Goal: Task Accomplishment & Management: Complete application form

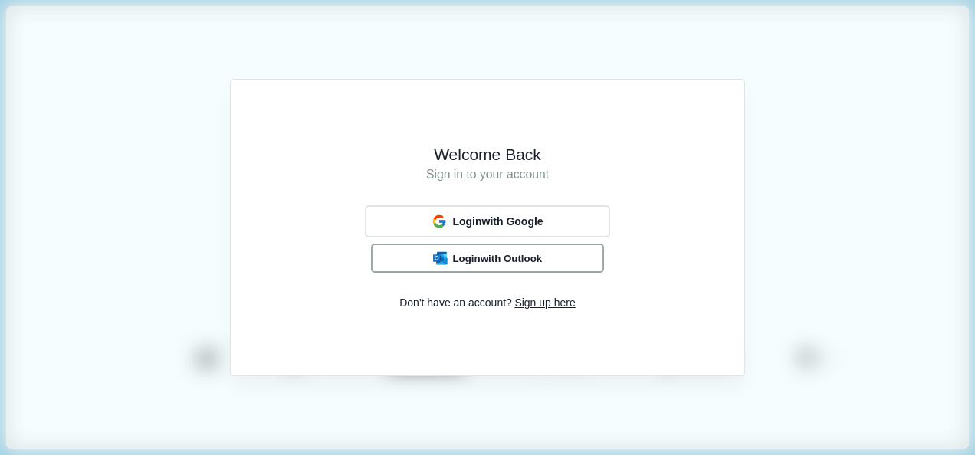
click at [503, 253] on span "Login with Outlook" at bounding box center [497, 258] width 90 height 12
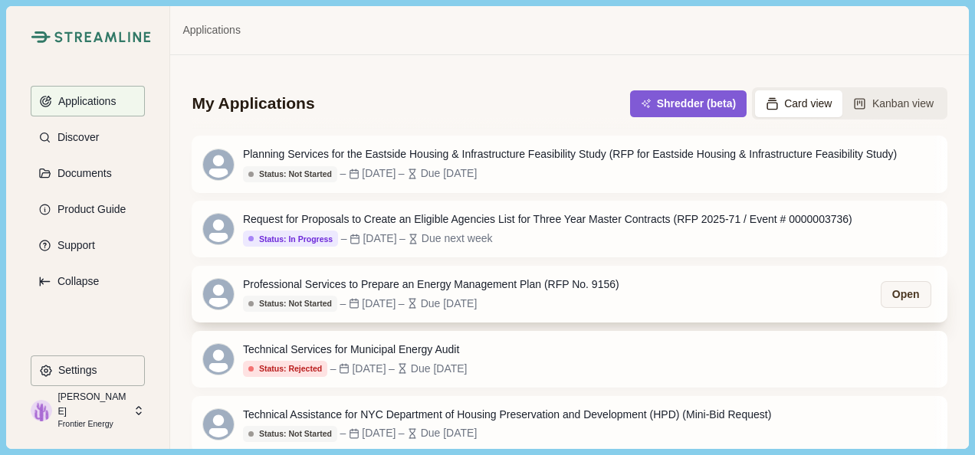
click at [558, 304] on div "Status: Not Started – [DATE] – Due [DATE]" at bounding box center [431, 303] width 376 height 17
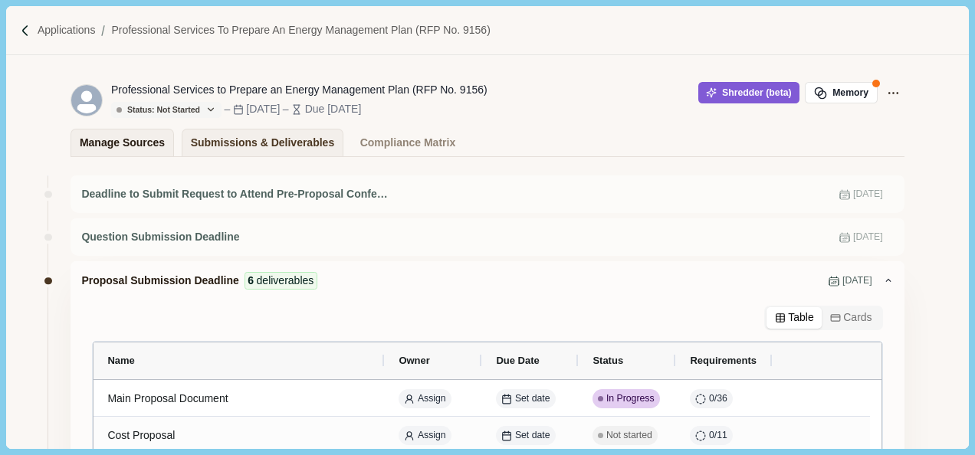
click at [139, 153] on div "Manage Sources" at bounding box center [122, 143] width 85 height 27
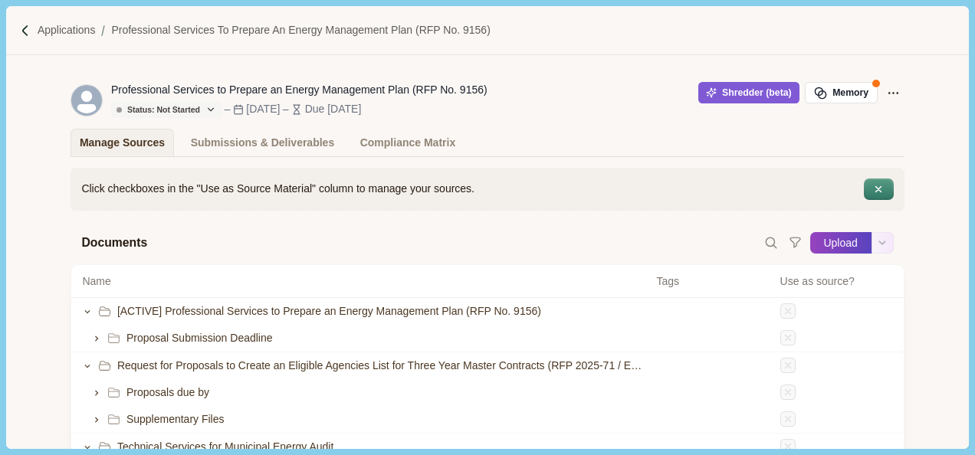
click at [839, 245] on button "Upload" at bounding box center [840, 243] width 61 height 25
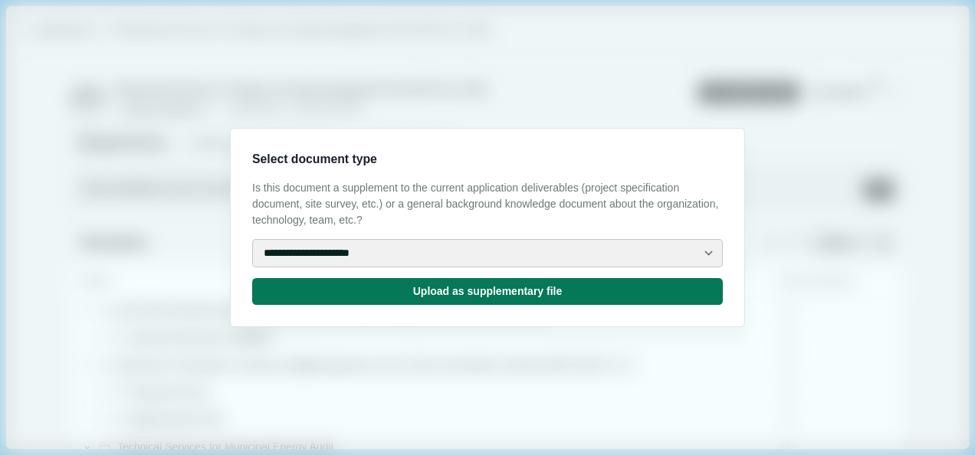
click at [507, 264] on select "**********" at bounding box center [487, 253] width 471 height 28
click at [524, 253] on select "**********" at bounding box center [487, 253] width 471 height 28
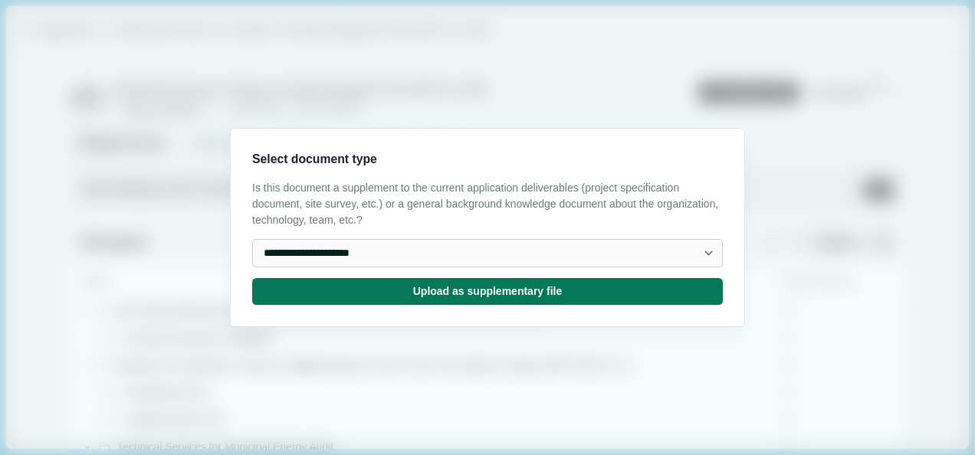
select select "**********"
click at [252, 239] on select "**********" at bounding box center [487, 253] width 471 height 28
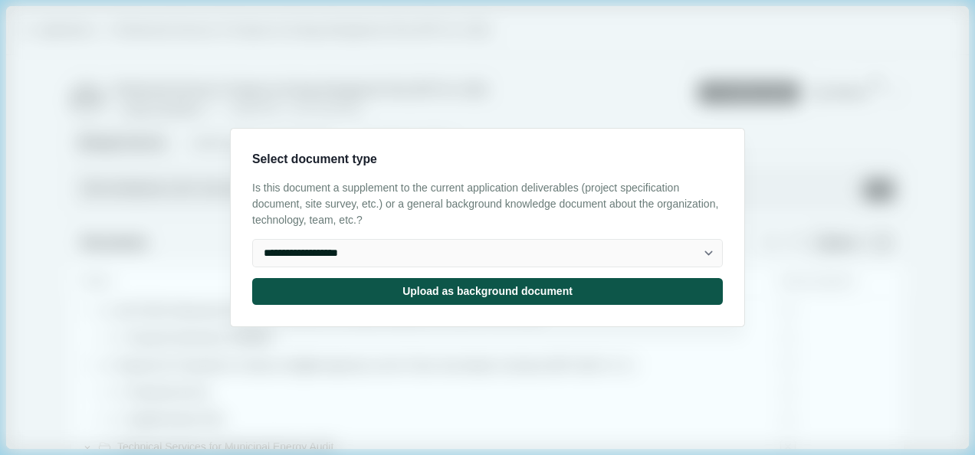
click at [373, 293] on button "Upload as background document" at bounding box center [487, 291] width 471 height 27
click at [809, 243] on input "Upload" at bounding box center [809, 243] width 1 height 1
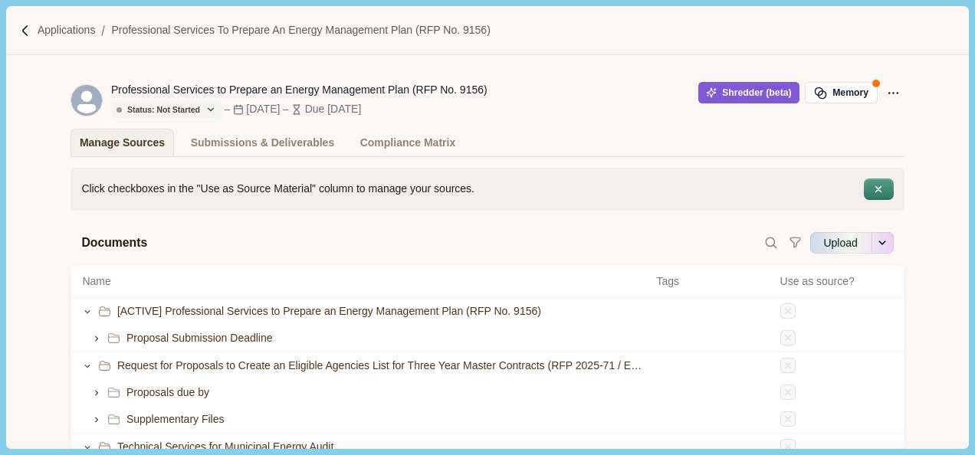
type input "**********"
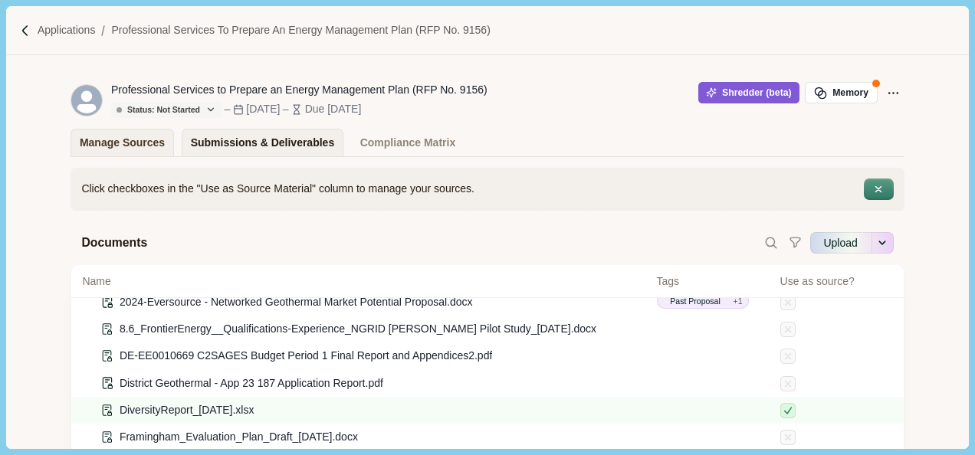
click at [258, 141] on div "Submissions & Deliverables" at bounding box center [263, 143] width 144 height 27
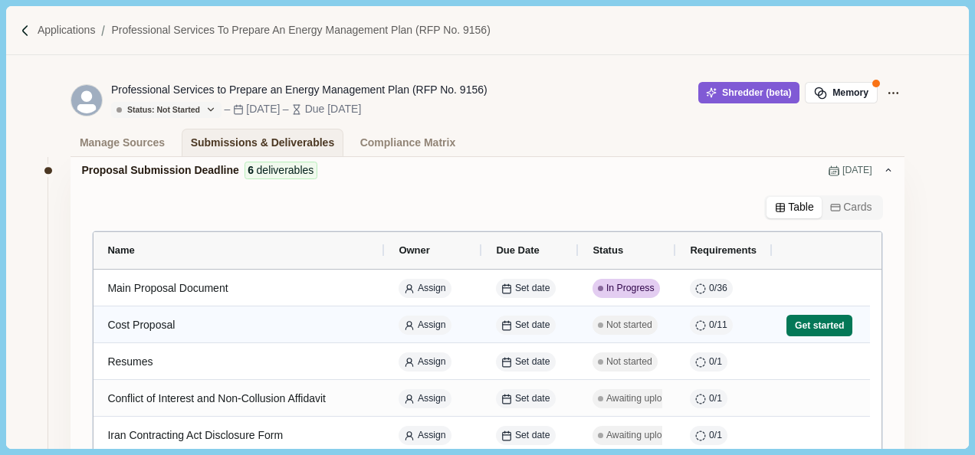
scroll to position [230, 0]
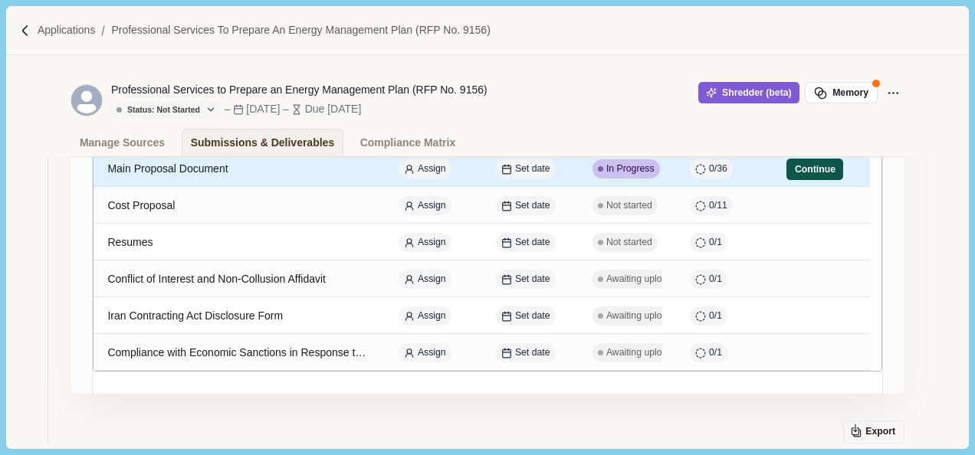
click at [825, 172] on button "Continue" at bounding box center [814, 169] width 57 height 21
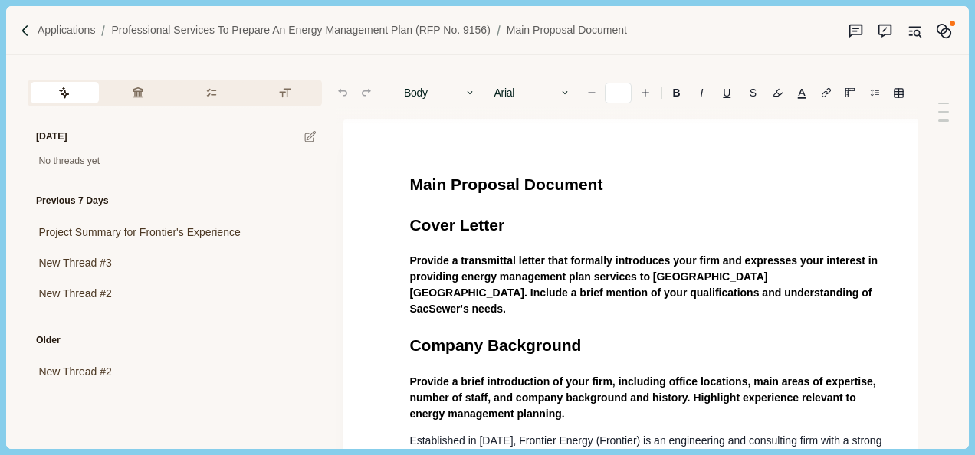
type input "**"
drag, startPoint x: 491, startPoint y: 253, endPoint x: 460, endPoint y: 290, distance: 47.9
click at [489, 256] on span "Provide a transmittal letter that formally introduces your firm and expresses y…" at bounding box center [644, 284] width 471 height 61
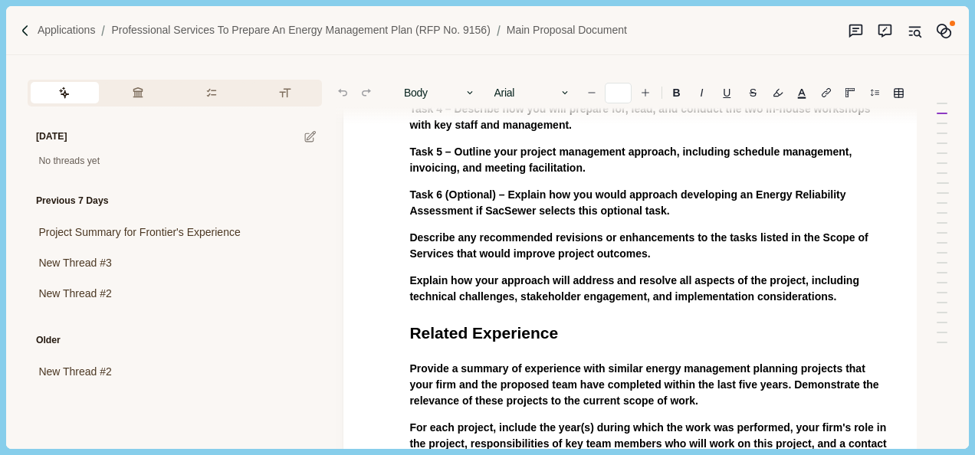
scroll to position [2935, 0]
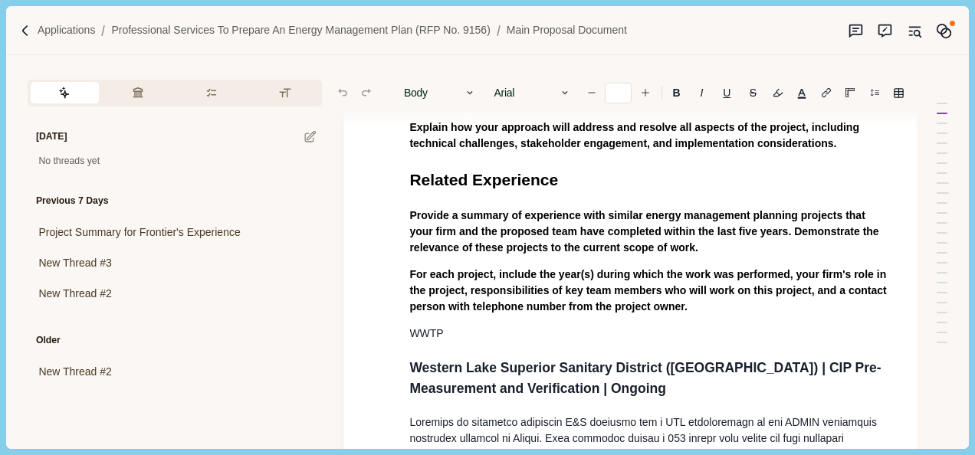
click at [483, 326] on p "WWTP" at bounding box center [649, 334] width 481 height 16
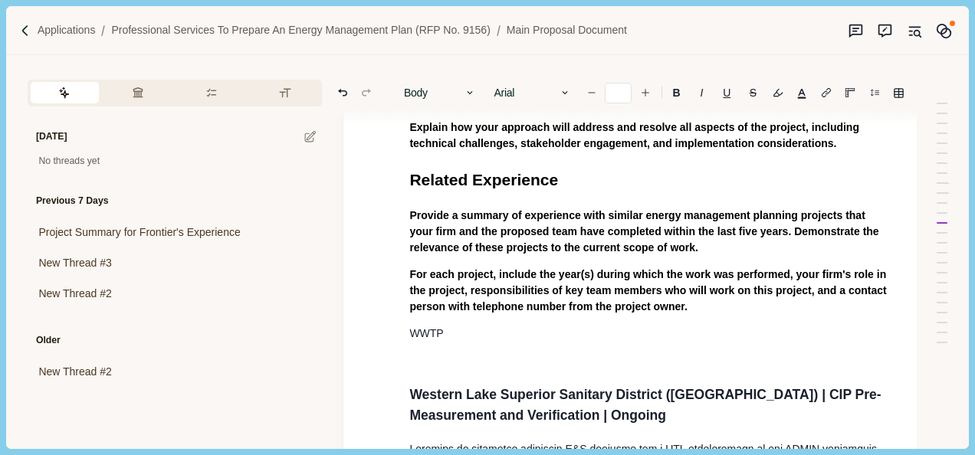
click at [475, 326] on p "WWTP" at bounding box center [649, 334] width 481 height 16
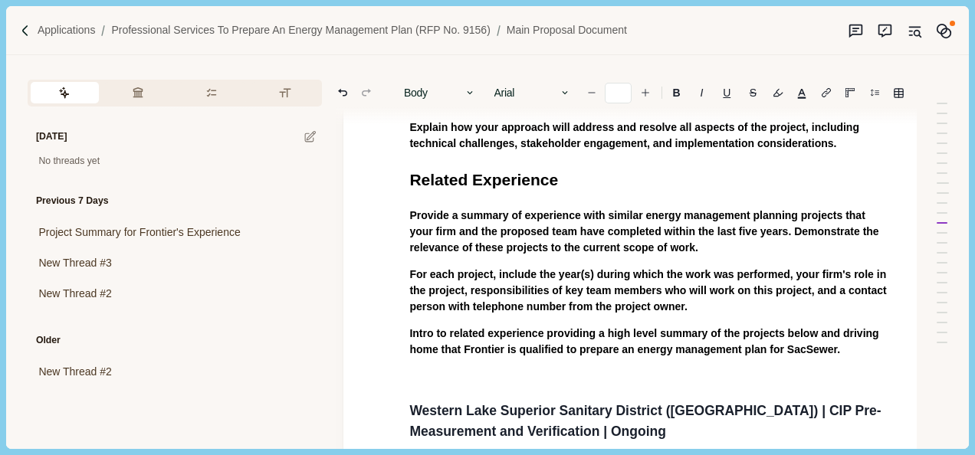
drag, startPoint x: 761, startPoint y: 273, endPoint x: 792, endPoint y: 273, distance: 30.7
click at [762, 327] on span "Intro to related experience providing a high level summary of the projects belo…" at bounding box center [645, 341] width 472 height 28
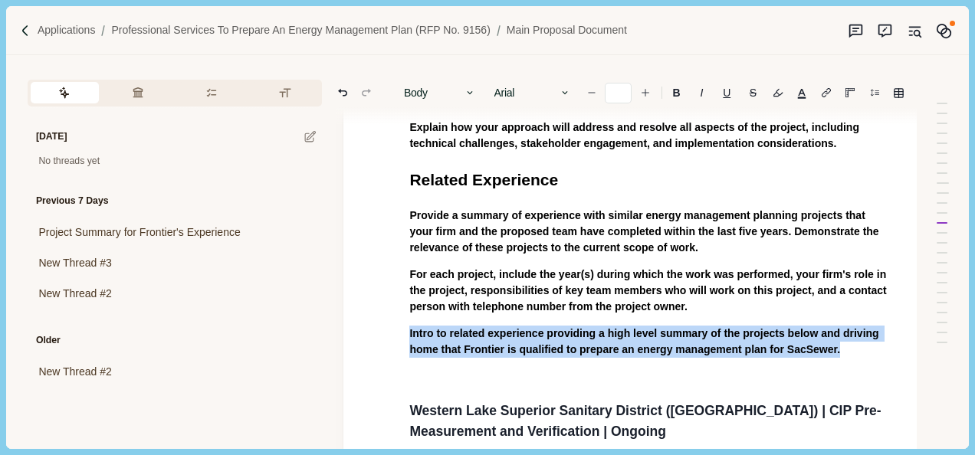
drag, startPoint x: 843, startPoint y: 276, endPoint x: 432, endPoint y: 261, distance: 411.9
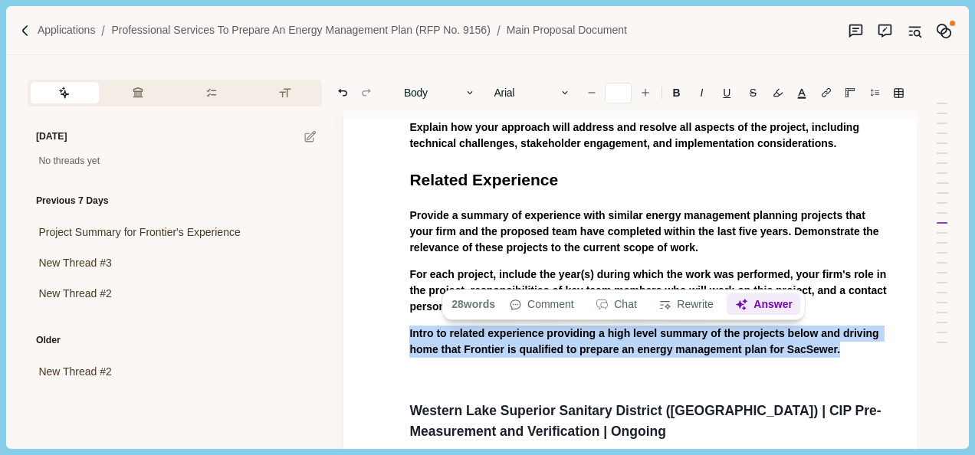
drag, startPoint x: 464, startPoint y: 261, endPoint x: 775, endPoint y: 307, distance: 313.8
click at [775, 307] on button "Answer" at bounding box center [764, 304] width 74 height 21
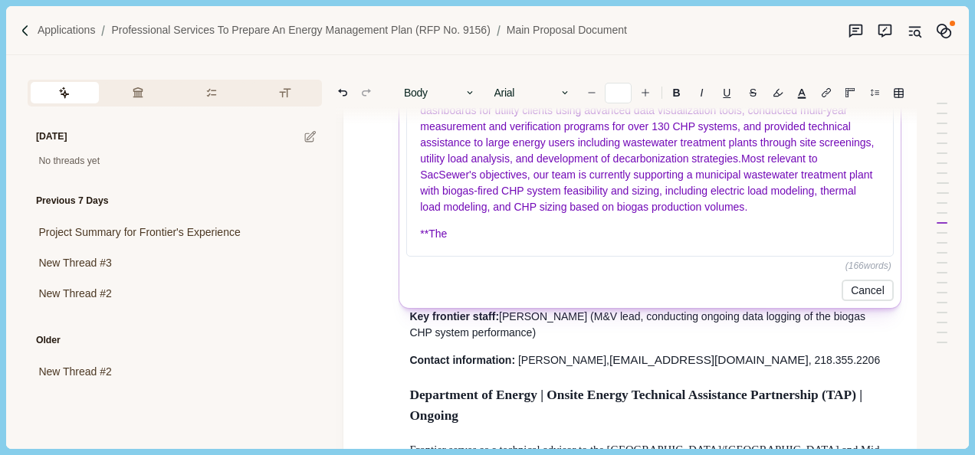
scroll to position [3395, 0]
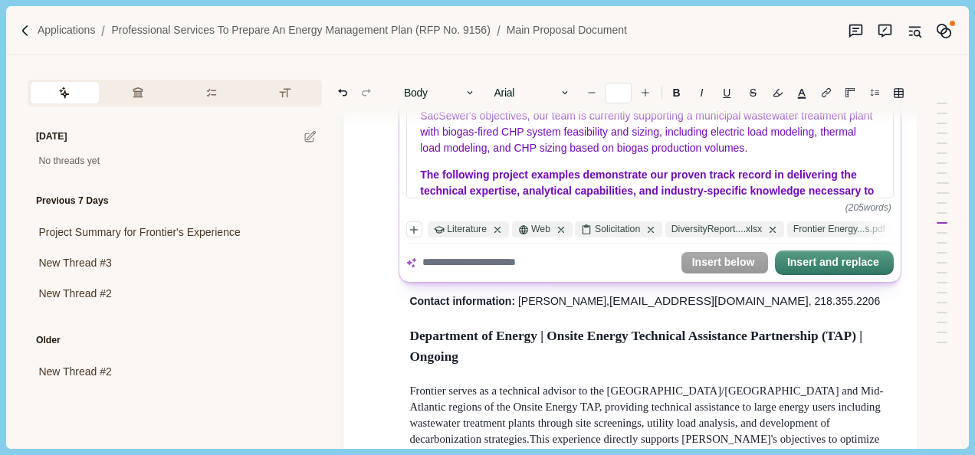
click at [515, 267] on textarea at bounding box center [548, 263] width 252 height 16
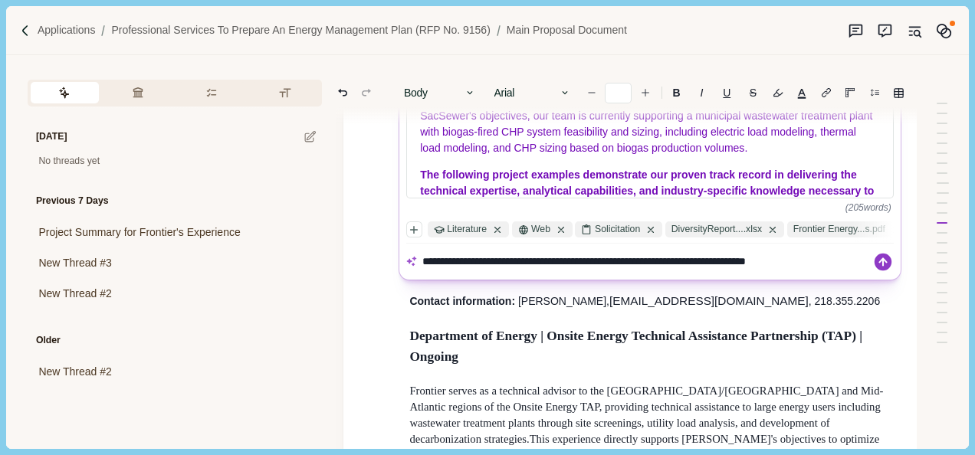
type textarea "**********"
click at [881, 265] on icon at bounding box center [883, 262] width 17 height 17
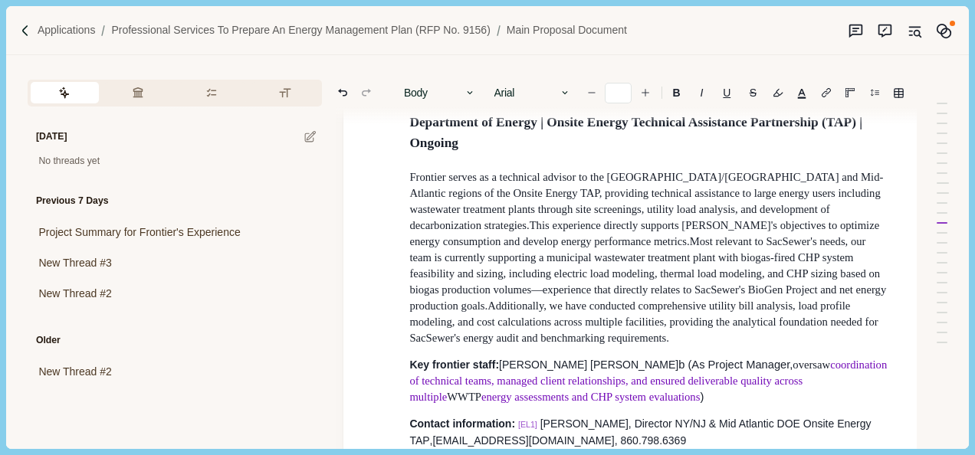
scroll to position [3471, 0]
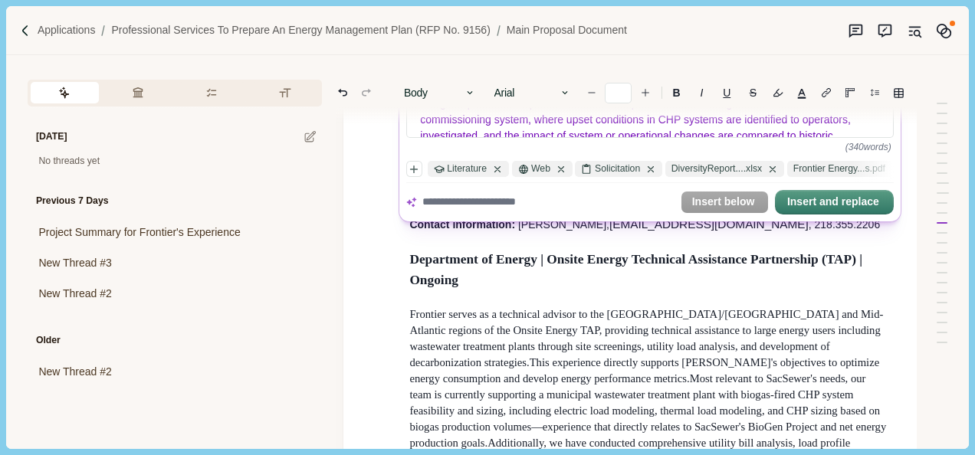
click at [507, 212] on div at bounding box center [548, 203] width 252 height 22
click at [507, 208] on textarea at bounding box center [548, 203] width 252 height 16
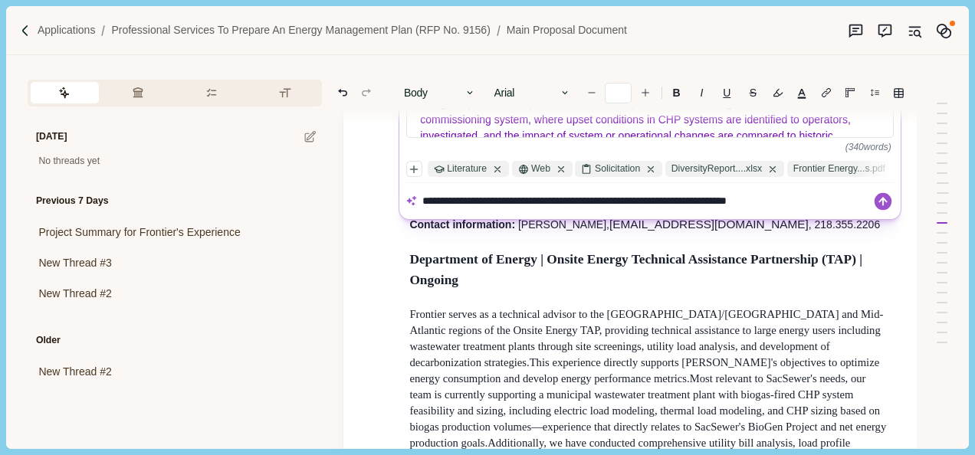
type textarea "**********"
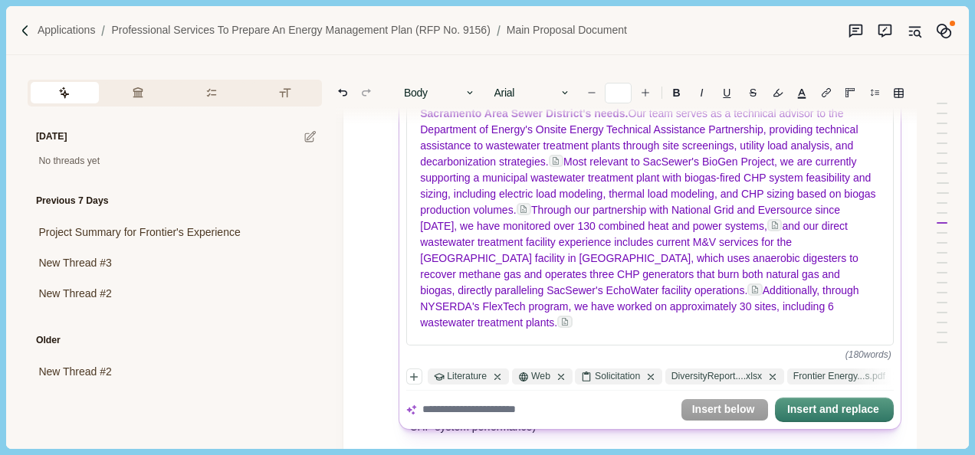
scroll to position [3318, 0]
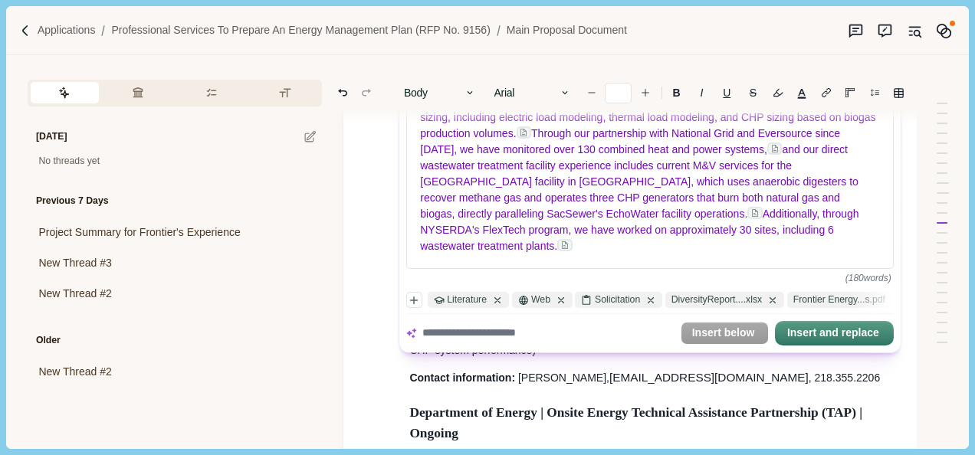
click at [533, 345] on div at bounding box center [548, 334] width 252 height 22
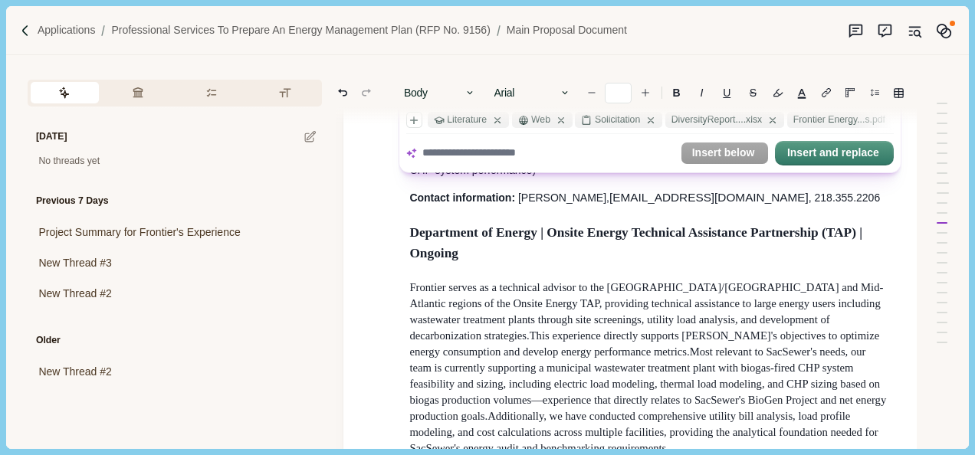
scroll to position [3422, 0]
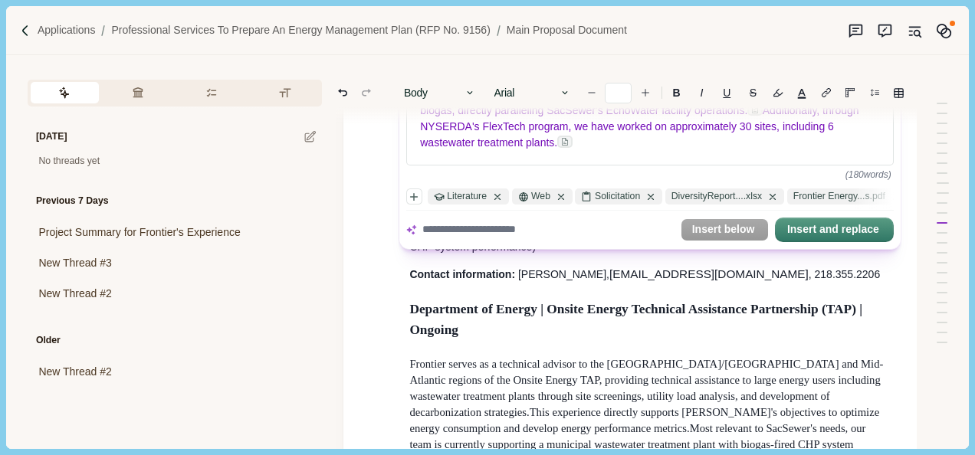
click at [474, 236] on textarea at bounding box center [548, 230] width 252 height 16
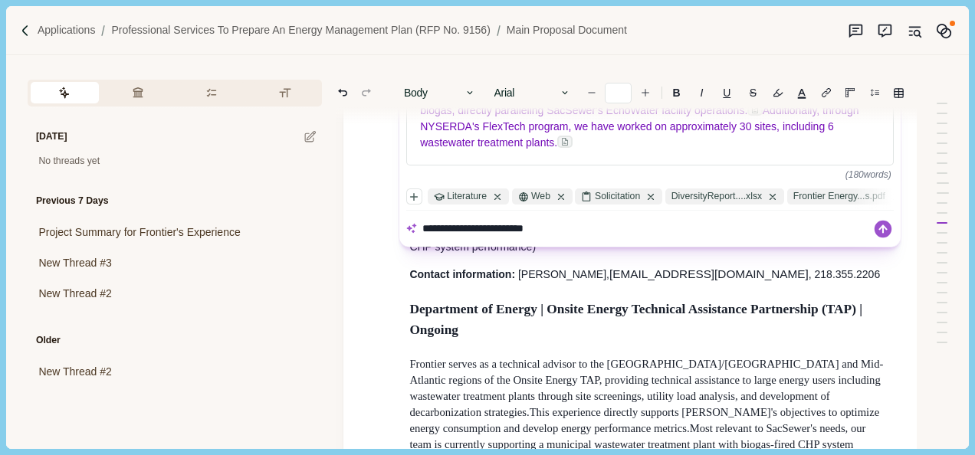
type textarea "**********"
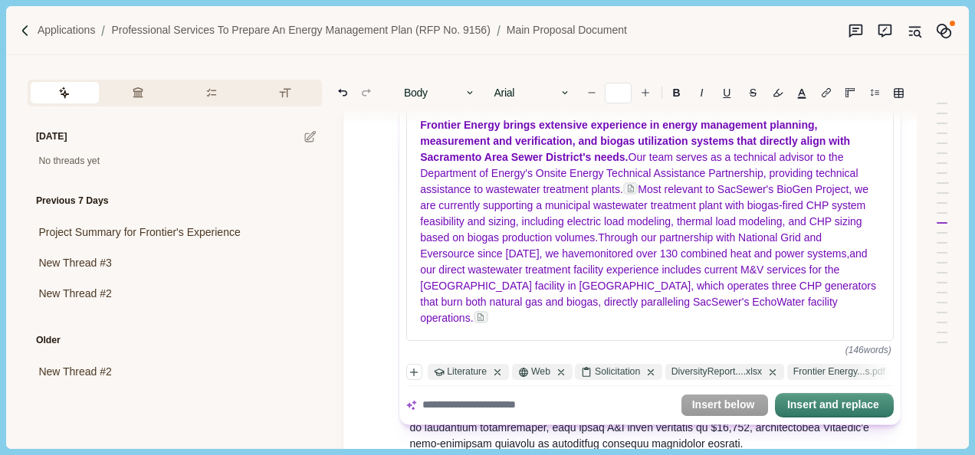
scroll to position [3268, 0]
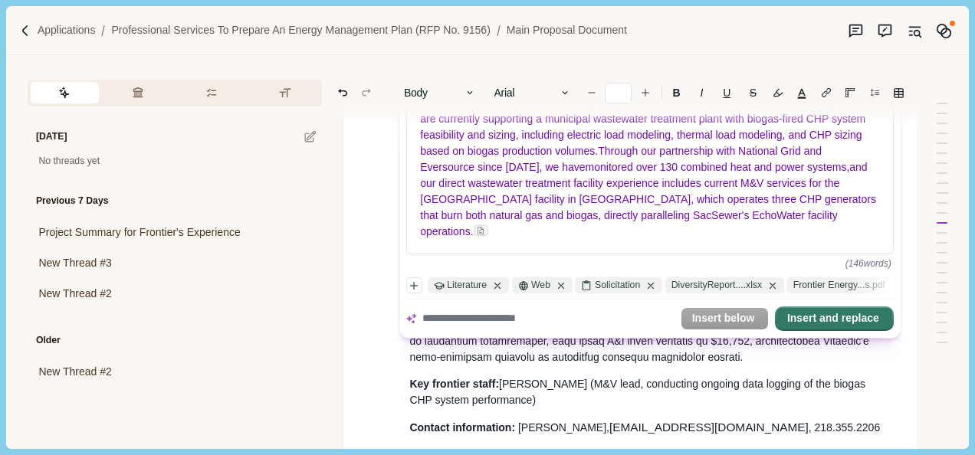
click at [833, 320] on button "Insert and replace" at bounding box center [834, 318] width 116 height 21
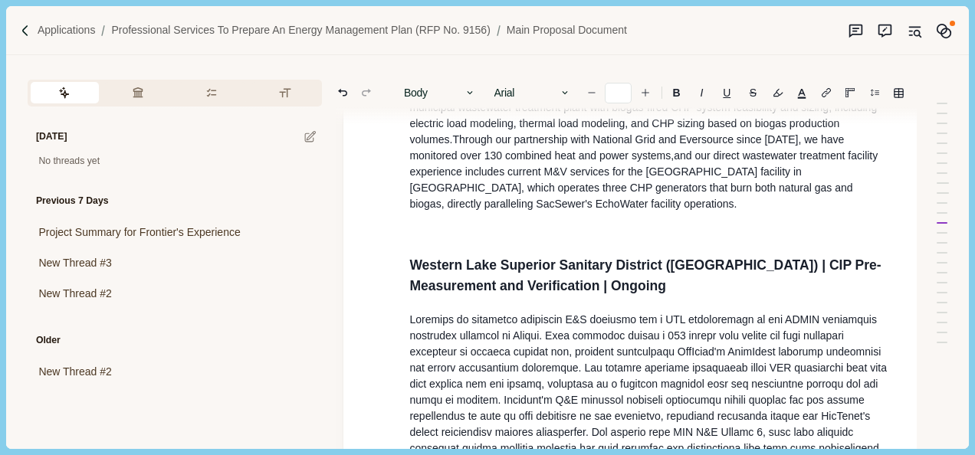
scroll to position [3038, 0]
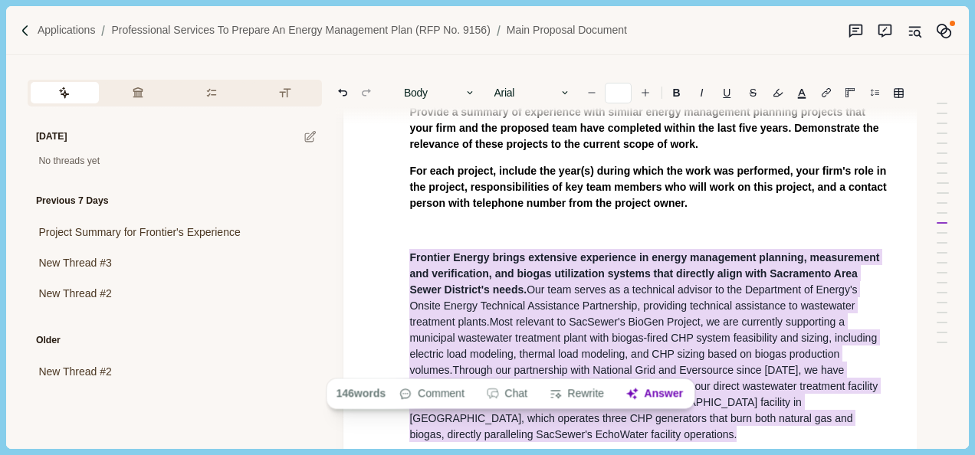
drag, startPoint x: 630, startPoint y: 360, endPoint x: 388, endPoint y: 185, distance: 298.7
copy p "Frontier Energy brings extensive experience in energy management planning, meas…"
click at [567, 394] on div "button" at bounding box center [558, 394] width 19 height 14
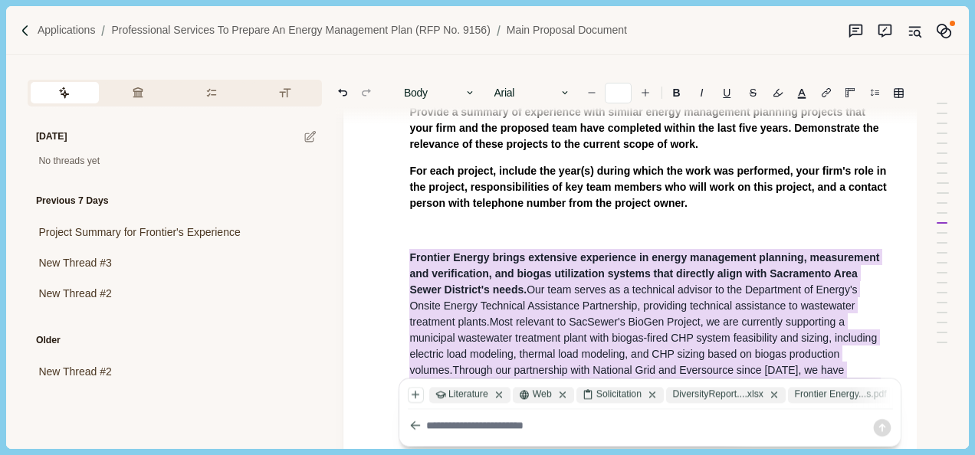
click at [494, 422] on textarea at bounding box center [648, 426] width 445 height 16
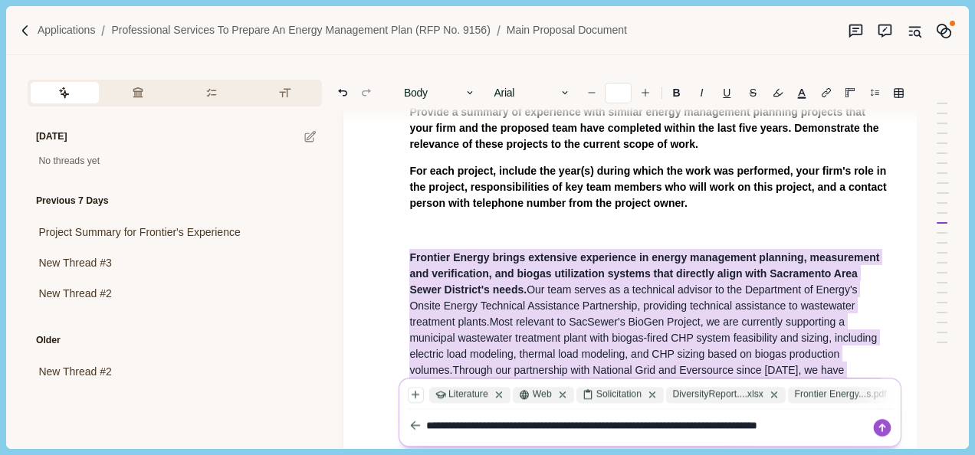
type textarea "**********"
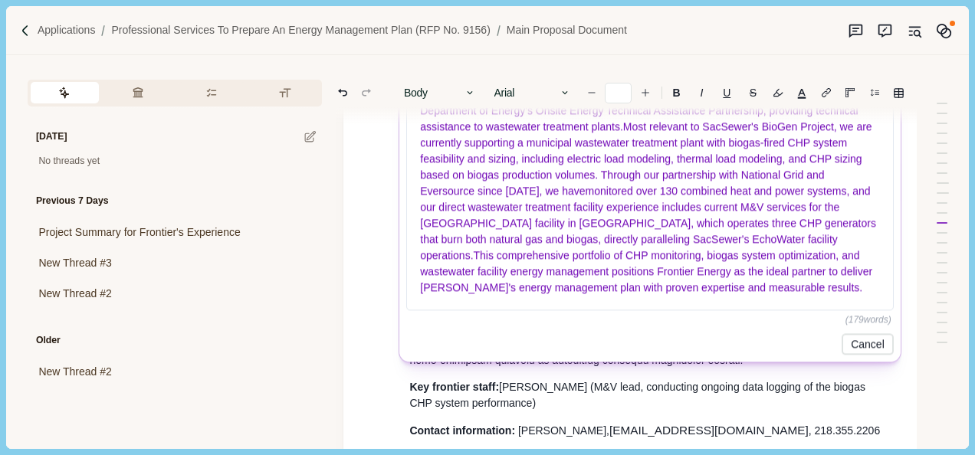
scroll to position [3422, 0]
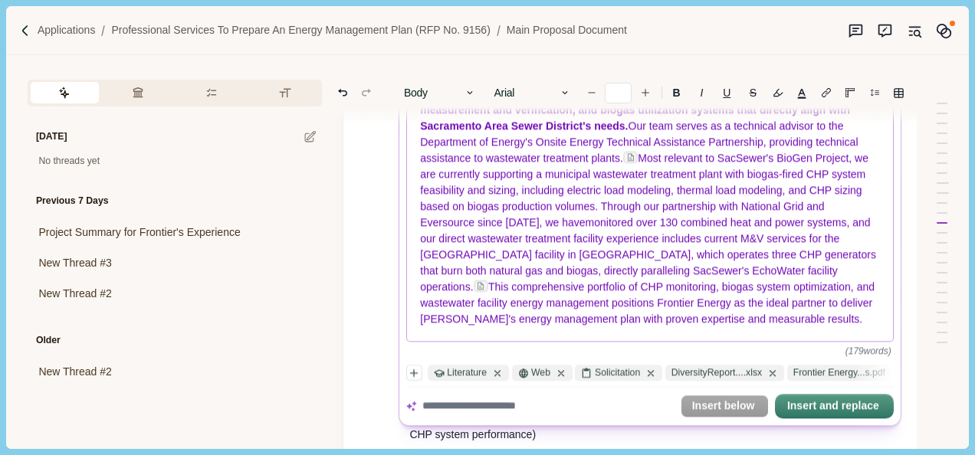
click at [517, 296] on span "This comprehensive portfolio of CHP monitoring, biogas system optimization, and…" at bounding box center [650, 303] width 458 height 44
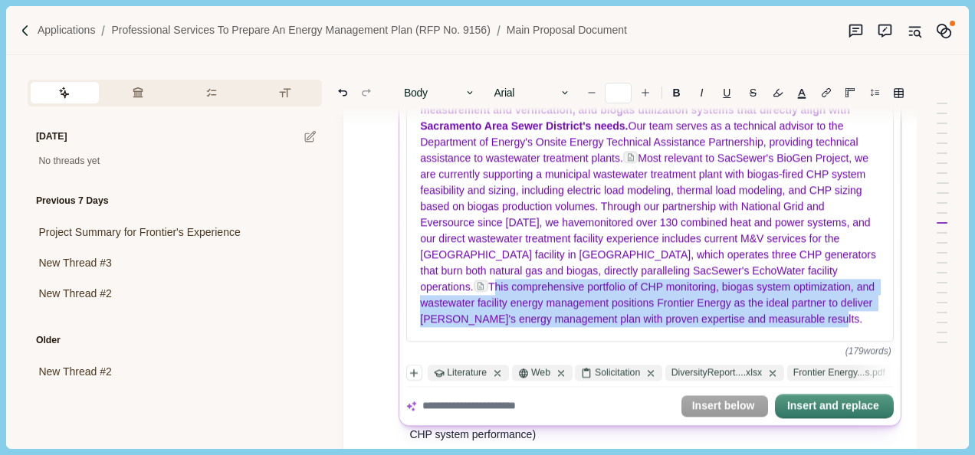
drag, startPoint x: 494, startPoint y: 294, endPoint x: 872, endPoint y: 368, distance: 385.1
click at [872, 368] on div "Instructions: can you keep everything to same but add a concluding sentnece to …" at bounding box center [651, 211] width 494 height 422
copy span "This comprehensive portfolio of CHP monitoring, biogas system optimization, and…"
click at [817, 409] on button "Insert and replace" at bounding box center [834, 406] width 116 height 21
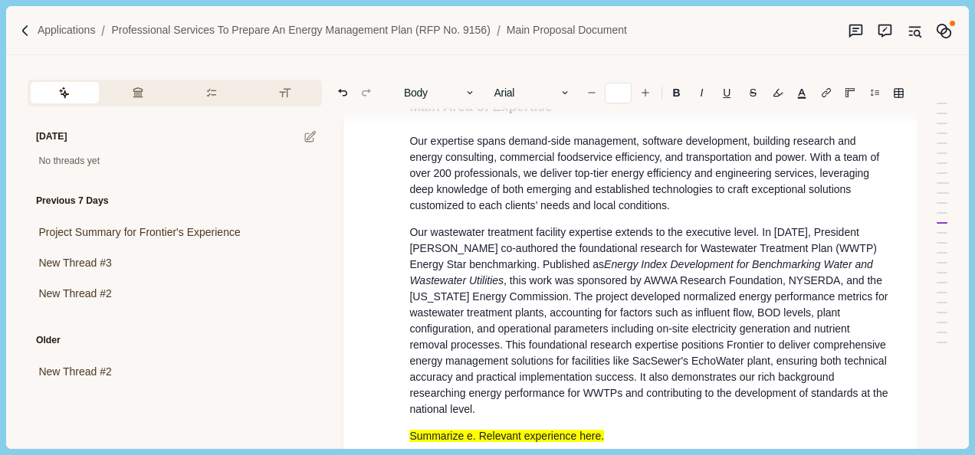
scroll to position [1063, 0]
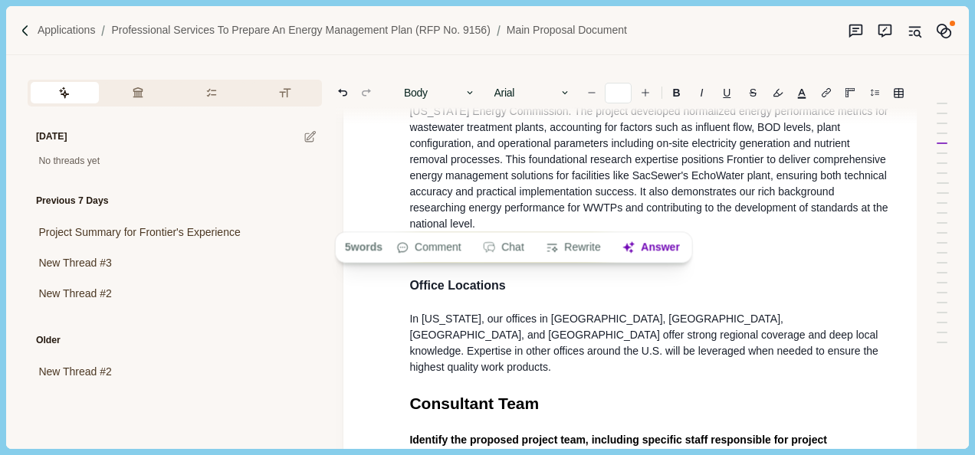
drag, startPoint x: 624, startPoint y: 216, endPoint x: 399, endPoint y: 218, distance: 225.3
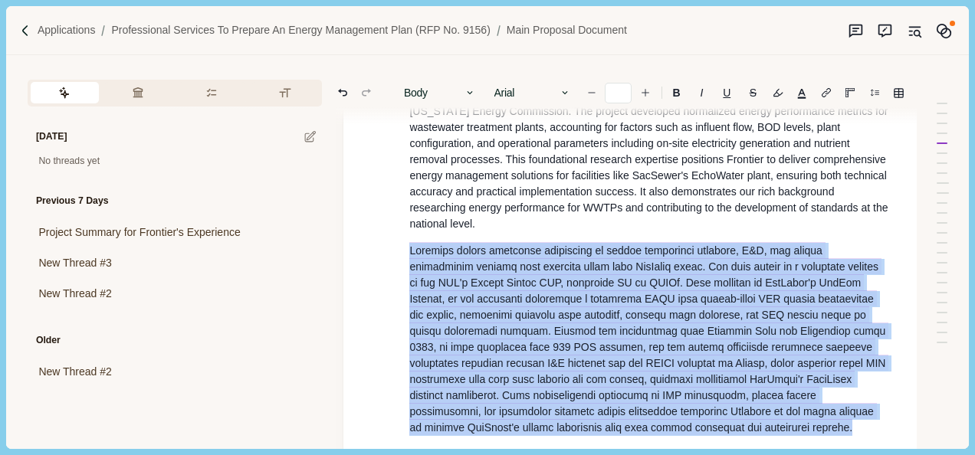
drag, startPoint x: 535, startPoint y: 396, endPoint x: 400, endPoint y: 231, distance: 212.4
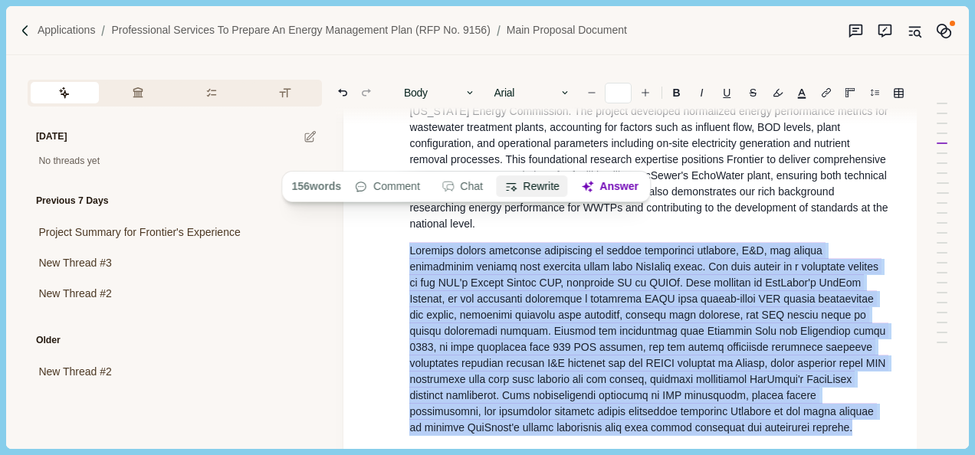
click at [541, 182] on button "Rewrite" at bounding box center [532, 186] width 71 height 21
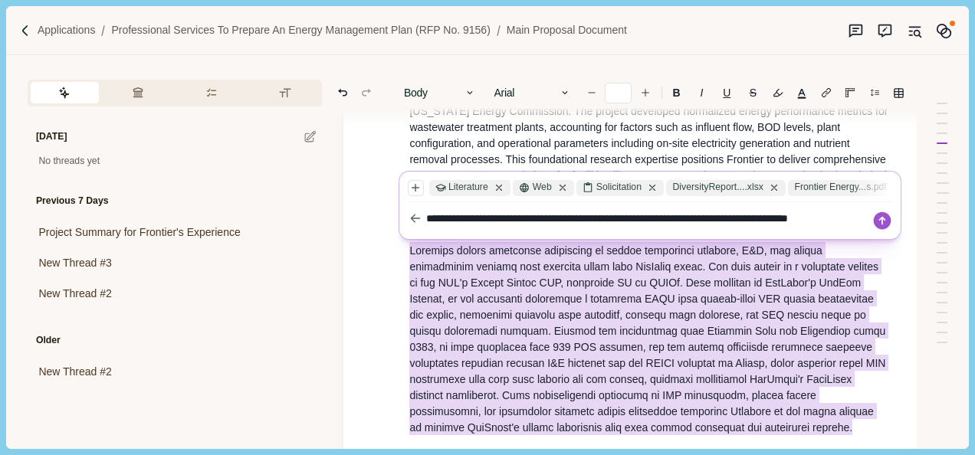
type textarea "**********"
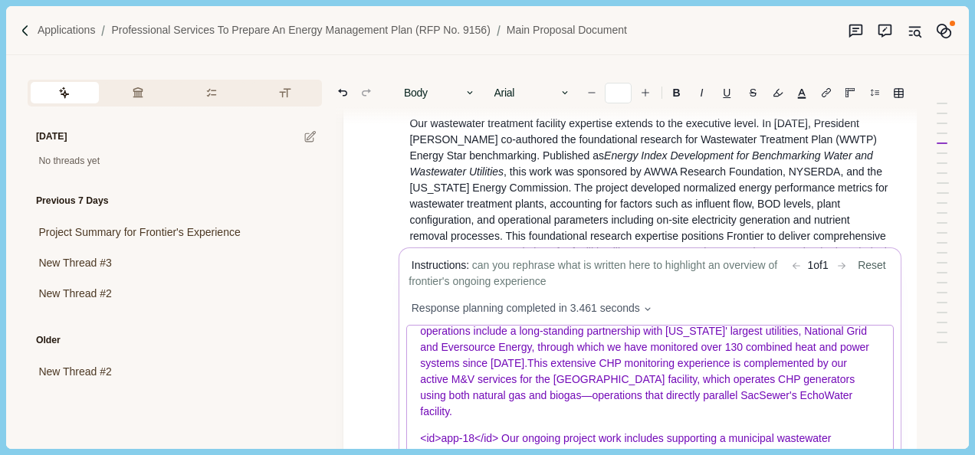
scroll to position [1293, 0]
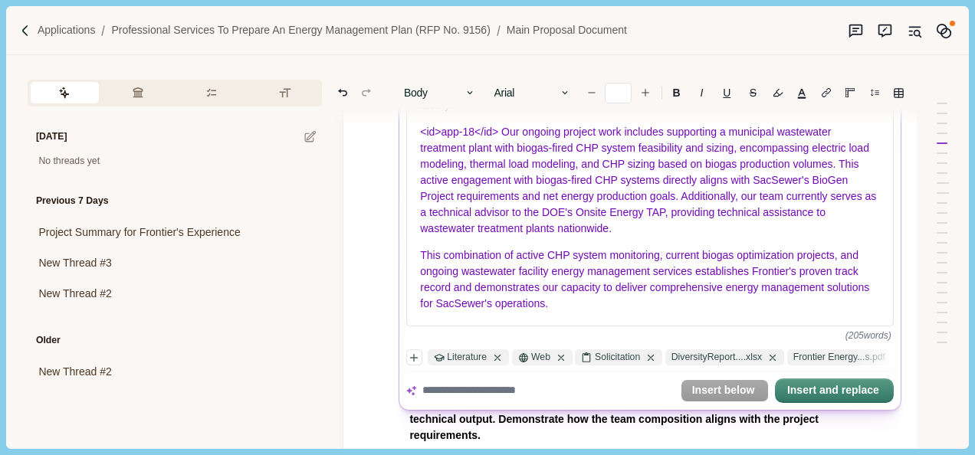
click at [506, 397] on textarea at bounding box center [548, 391] width 252 height 16
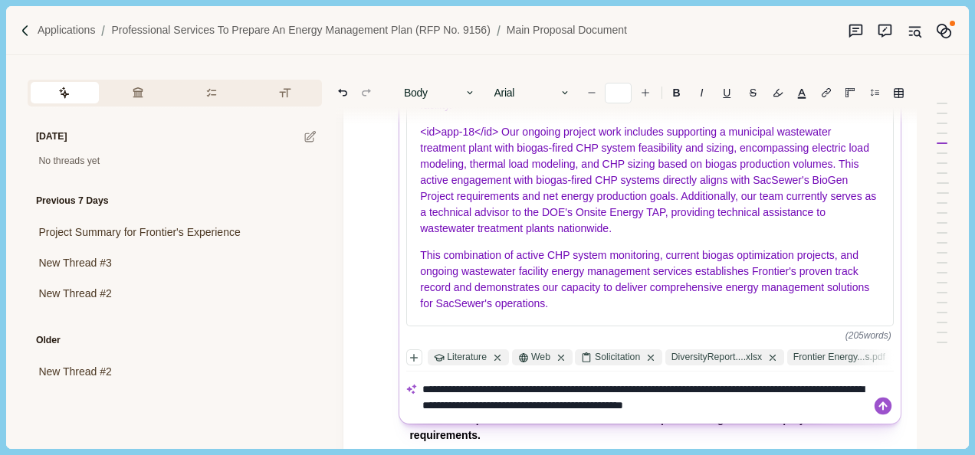
type textarea "**********"
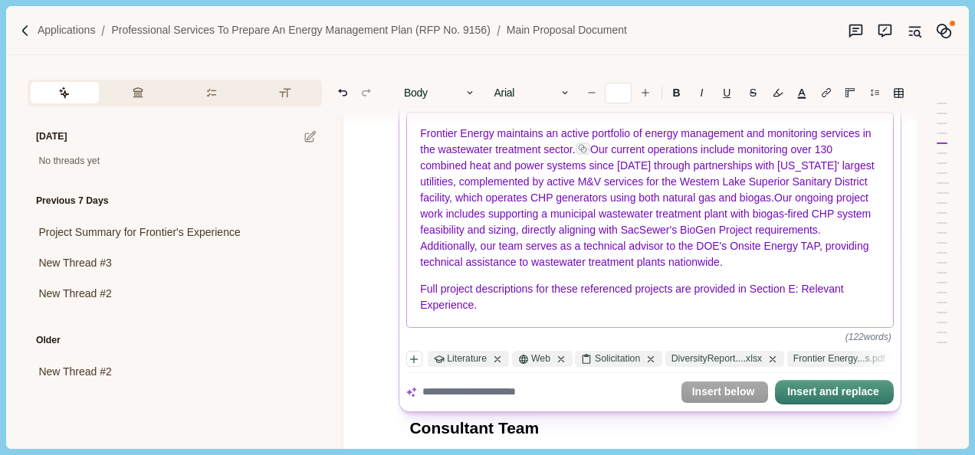
scroll to position [1216, 0]
click at [822, 394] on button "Insert and replace" at bounding box center [834, 391] width 116 height 21
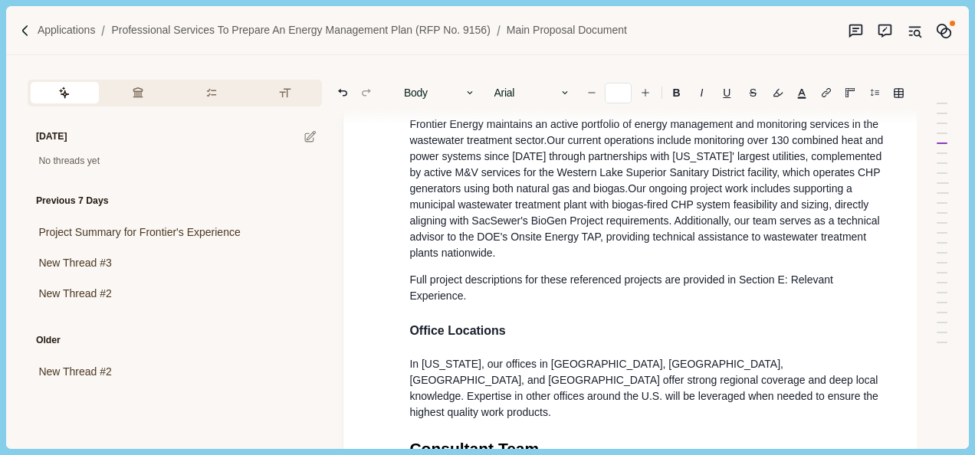
scroll to position [1140, 0]
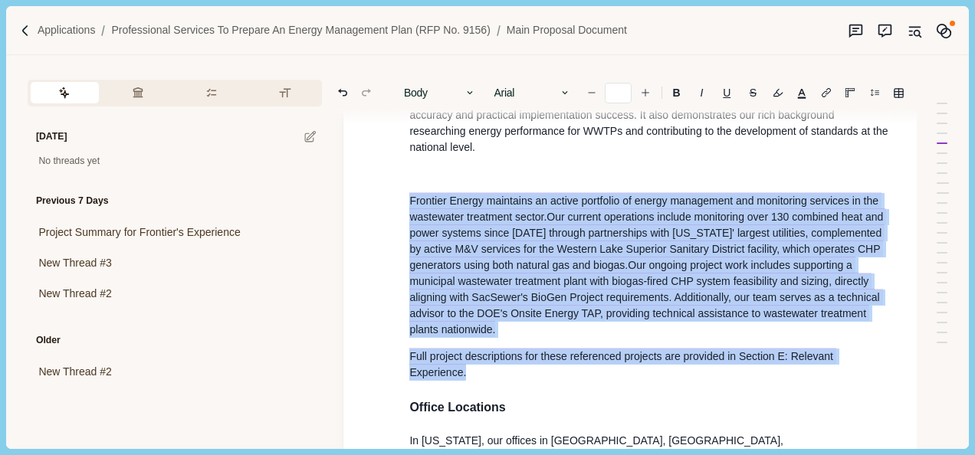
drag, startPoint x: 482, startPoint y: 338, endPoint x: 396, endPoint y: 175, distance: 184.8
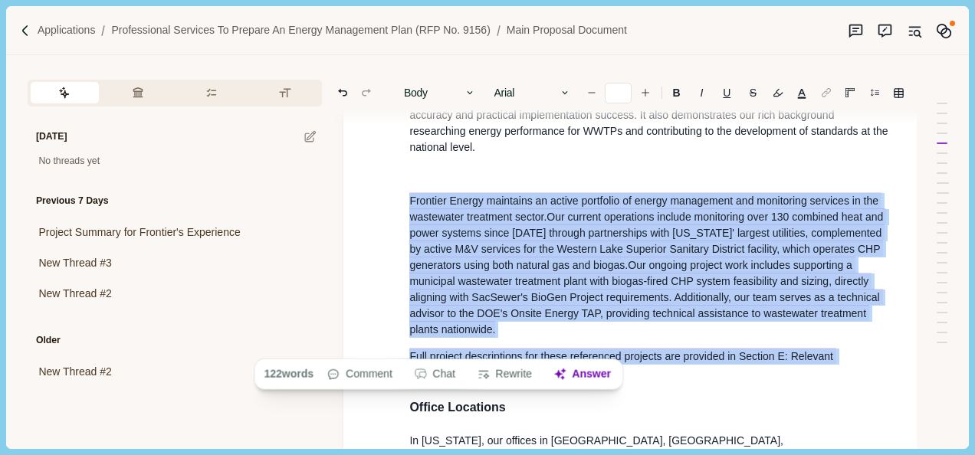
copy div "Frontier Energy maintains an active portfolio of energy management and monitori…"
